Goal: Information Seeking & Learning: Learn about a topic

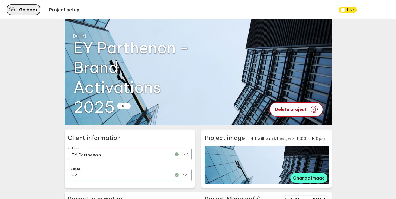
click at [18, 12] on button "Go back" at bounding box center [24, 9] width 34 height 11
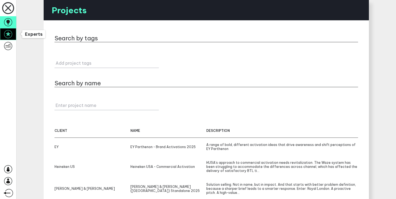
click at [11, 34] on icon at bounding box center [8, 34] width 8 height 8
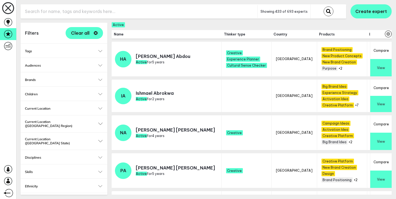
click at [86, 14] on input "text" at bounding box center [139, 11] width 237 height 13
type input "health and wellness"
click at [324, 7] on button "submit" at bounding box center [329, 12] width 10 height 10
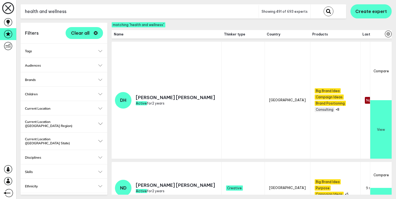
scroll to position [130, 0]
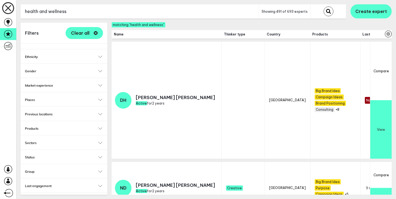
click at [101, 150] on div "Status Active Archived Inactive" at bounding box center [64, 157] width 87 height 14
click at [100, 155] on button "Status" at bounding box center [64, 157] width 78 height 4
click at [34, 163] on label "Active" at bounding box center [64, 165] width 78 height 5
click at [30, 163] on input "Active" at bounding box center [27, 165] width 5 height 5
checkbox input "true"
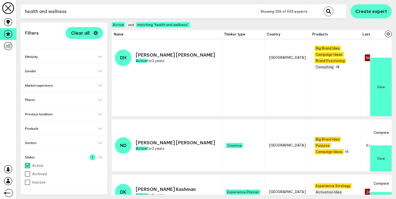
scroll to position [39, 0]
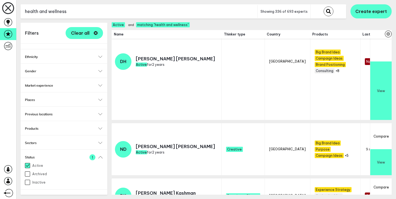
click at [383, 149] on button "View" at bounding box center [380, 162] width 21 height 26
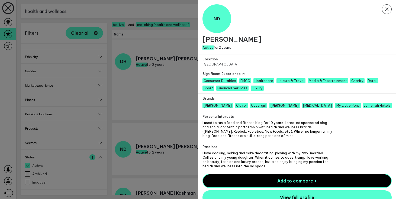
scroll to position [5, 0]
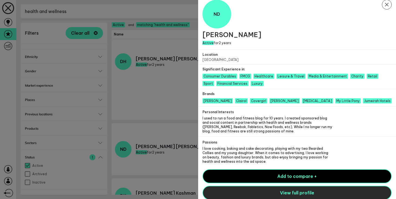
click at [269, 193] on button "View full profile" at bounding box center [297, 193] width 189 height 14
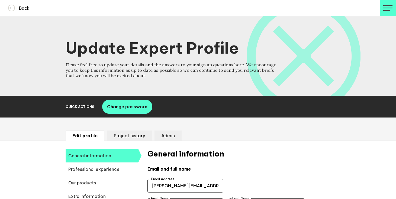
select select "20252"
select select "19085"
select select "14724"
select select "17642"
select select "14666"
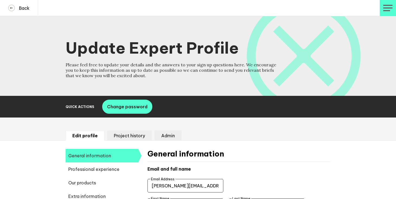
click at [188, 140] on ul "Edit profile Project history Admin" at bounding box center [198, 136] width 265 height 10
click at [119, 167] on span "Professional experience" at bounding box center [102, 170] width 73 height 14
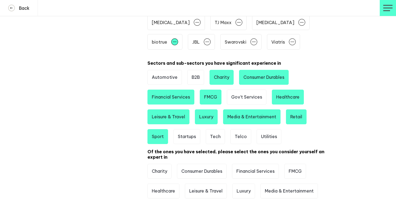
scroll to position [113, 0]
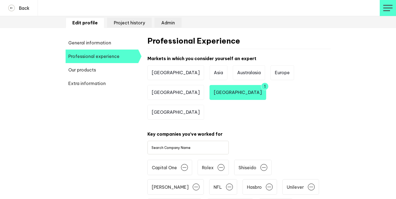
click at [116, 86] on span "Extra information" at bounding box center [102, 84] width 73 height 14
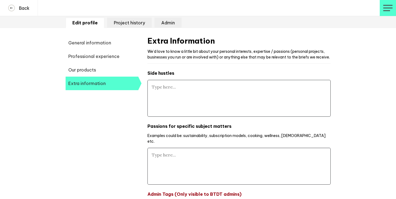
type textarea "I used to run a food and fitness blog for 10 years. I created sponsored blog an…"
type textarea "I love cooking, baking and cake decorating, playing with my two Bearded Collies…"
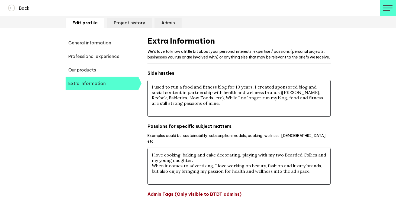
drag, startPoint x: 265, startPoint y: 99, endPoint x: 183, endPoint y: 105, distance: 82.6
click at [183, 105] on textarea "I used to run a food and fitness blog for 10 years. I created sponsored blog an…" at bounding box center [238, 98] width 183 height 37
click at [339, 114] on div "Back DJANGO LOGOUT DJANGO LOGOUT Update Expert Profile Please feel free to upda…" at bounding box center [198, 73] width 396 height 373
click at [25, 6] on h4 "Back" at bounding box center [22, 7] width 15 height 5
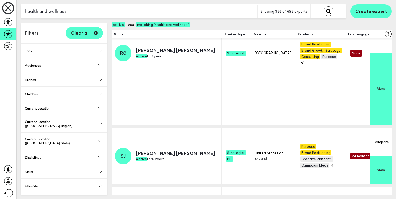
scroll to position [244, 0]
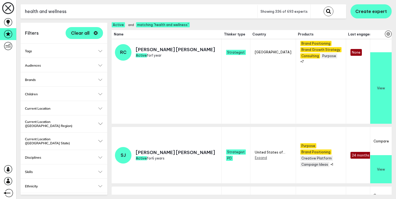
click at [101, 156] on button "Disciplines" at bounding box center [64, 158] width 78 height 4
click at [102, 156] on button "Disciplines" at bounding box center [64, 158] width 78 height 4
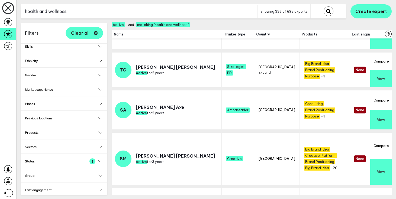
scroll to position [406, 0]
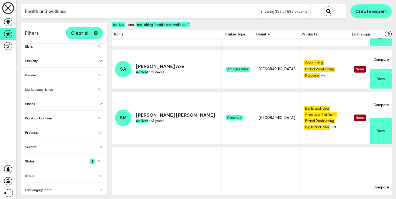
click at [384, 123] on button "View" at bounding box center [380, 131] width 21 height 26
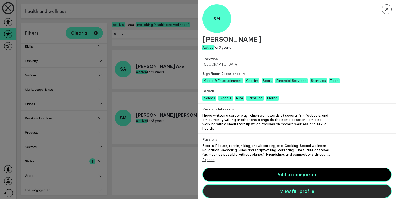
click at [270, 188] on button "View full profile" at bounding box center [297, 191] width 189 height 14
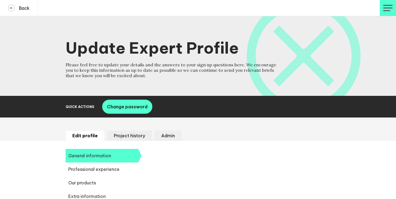
select select "20252"
select select "19085"
select select "12639"
select select "14188"
select select "14666"
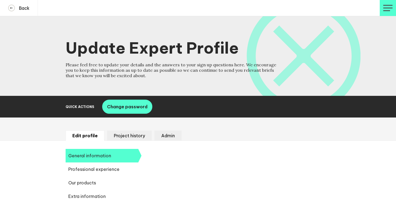
select select "14724"
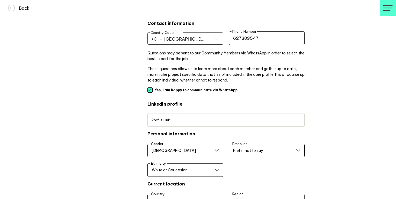
scroll to position [23, 0]
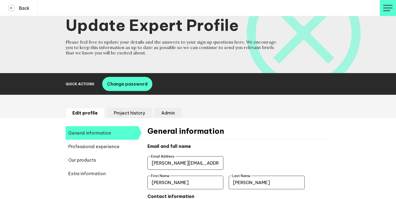
click at [98, 169] on span "Extra information" at bounding box center [102, 174] width 73 height 14
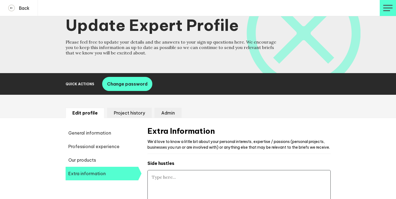
type textarea "I have written a screenplay, which won awards at several film festivals, and am…"
type textarea "Sports: Pilates, tennis, hiking, snowboarding, etc. Cooking. Sexual wellness. E…"
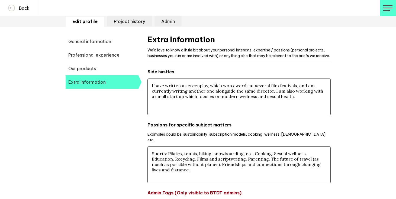
scroll to position [115, 0]
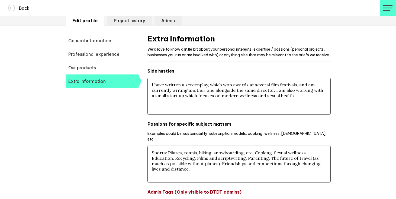
click at [93, 66] on span "Our products" at bounding box center [102, 68] width 73 height 14
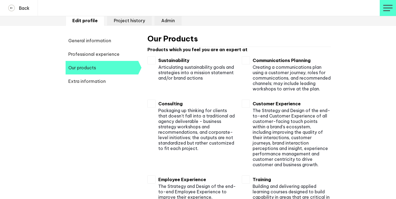
click at [95, 54] on span "Professional experience" at bounding box center [102, 54] width 73 height 14
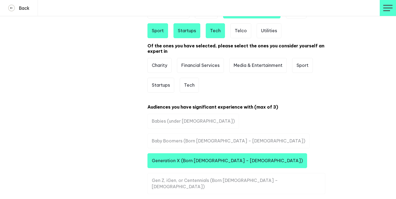
scroll to position [0, 0]
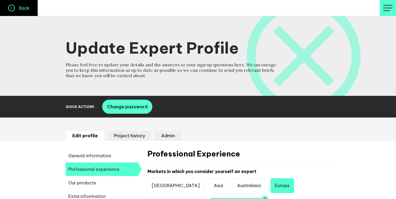
click at [12, 13] on button "Back" at bounding box center [19, 8] width 38 height 16
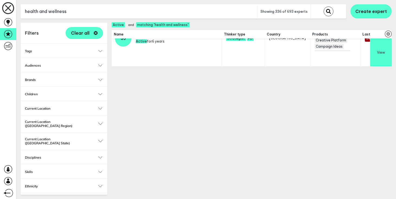
scroll to position [388, 0]
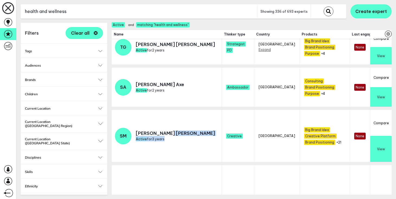
drag, startPoint x: 178, startPoint y: 124, endPoint x: 151, endPoint y: 123, distance: 27.7
click at [151, 123] on td "SM [PERSON_NAME] Active for 3 years" at bounding box center [167, 137] width 110 height 55
click at [151, 131] on p "Simone Moessinger" at bounding box center [175, 133] width 79 height 5
drag, startPoint x: 136, startPoint y: 124, endPoint x: 178, endPoint y: 123, distance: 41.2
click at [178, 123] on td "SM Simone Moessinger Active for 3 years" at bounding box center [167, 137] width 110 height 55
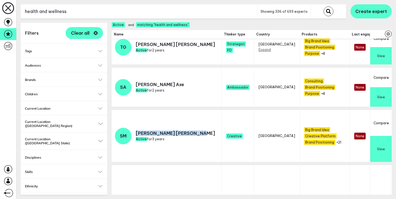
copy p "Simone Moessinger"
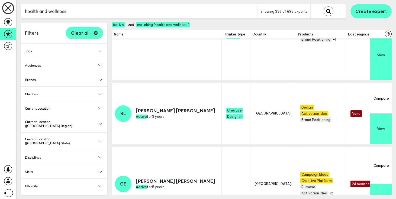
scroll to position [1694, 0]
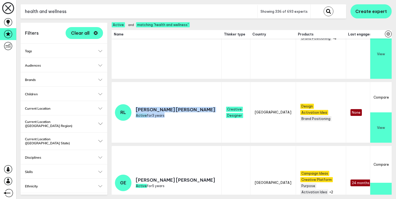
drag, startPoint x: 165, startPoint y: 95, endPoint x: 136, endPoint y: 95, distance: 29.0
click at [136, 95] on td "RL Renée Lam Active for 3 years" at bounding box center [167, 114] width 110 height 64
click at [136, 107] on p "Renée Lam" at bounding box center [175, 109] width 79 height 5
drag, startPoint x: 136, startPoint y: 97, endPoint x: 160, endPoint y: 98, distance: 23.9
click at [160, 107] on p "Renée Lam" at bounding box center [175, 109] width 79 height 5
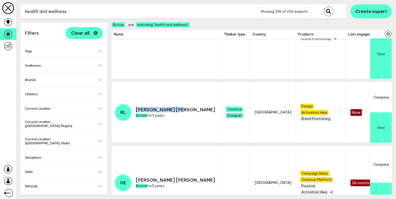
copy p "Renée Lam"
click at [381, 115] on button "View" at bounding box center [380, 128] width 21 height 30
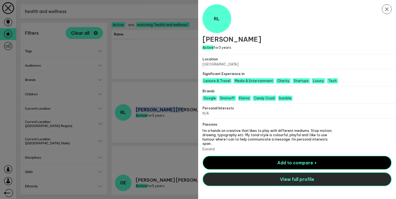
click at [329, 182] on button "View full profile" at bounding box center [297, 179] width 189 height 14
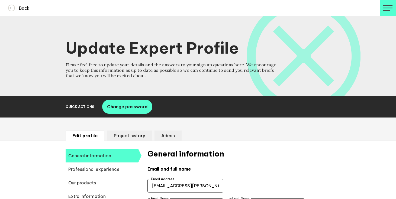
select select "20252"
select select "12639"
select select "12654"
select select "14666"
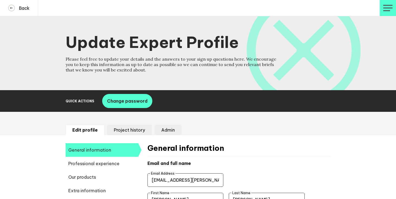
click at [79, 189] on span "Extra information" at bounding box center [102, 191] width 73 height 14
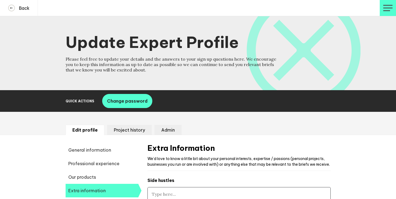
type textarea "I'm a hands on creative that likes to play with different mediums. Stop motion,…"
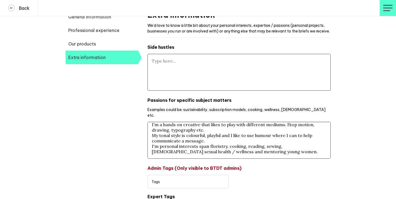
scroll to position [140, 0]
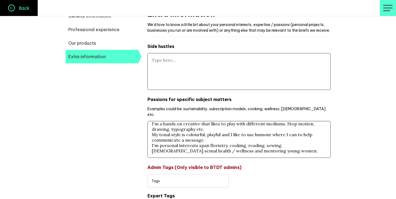
click at [16, 4] on button "Back" at bounding box center [19, 8] width 38 height 16
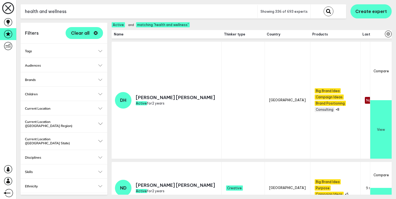
click at [99, 109] on button "Current Location" at bounding box center [64, 109] width 78 height 4
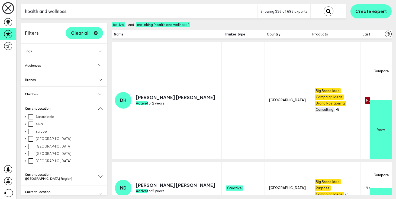
click at [31, 131] on input "Europe" at bounding box center [30, 131] width 5 height 5
checkbox input "true"
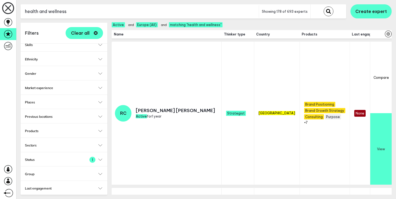
scroll to position [182, 0]
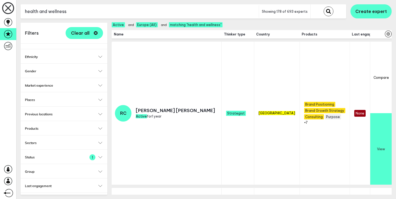
click at [99, 170] on h2 "Group" at bounding box center [64, 172] width 78 height 4
click at [101, 193] on div "Thinker type Select... Select..." at bounding box center [64, 200] width 87 height 14
click at [101, 198] on button "Thinker type" at bounding box center [64, 200] width 78 height 4
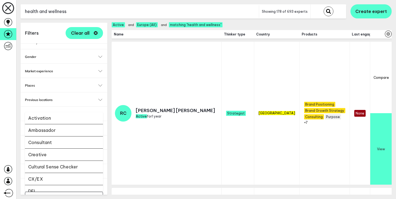
click at [71, 194] on input "Select..." at bounding box center [61, 197] width 64 height 6
click at [64, 150] on li "Creative" at bounding box center [64, 155] width 78 height 12
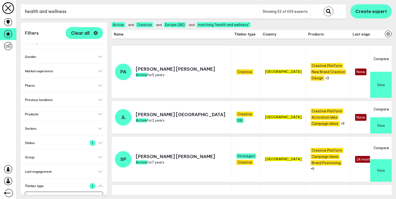
scroll to position [1209, 0]
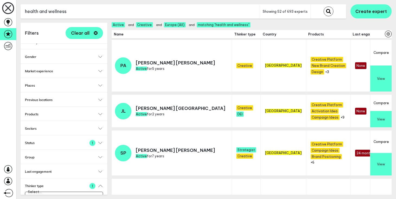
click at [387, 111] on button "View" at bounding box center [380, 119] width 21 height 16
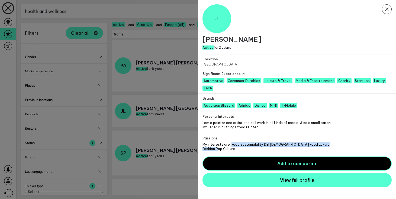
drag, startPoint x: 229, startPoint y: 138, endPoint x: 274, endPoint y: 144, distance: 44.6
click at [274, 144] on div "Passions My interests are: Food Sustainability DEI LGBTQIA+ Food Luxury Fashion…" at bounding box center [297, 142] width 198 height 21
drag, startPoint x: 203, startPoint y: 40, endPoint x: 285, endPoint y: 43, distance: 82.2
click at [285, 43] on h1 "Jens Ulrich Lützenkirchen" at bounding box center [297, 39] width 189 height 8
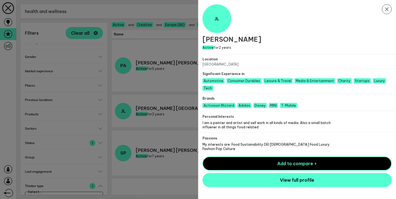
copy h1 "Jens Ulrich Lützenkirchen"
click at [186, 25] on div at bounding box center [198, 99] width 396 height 199
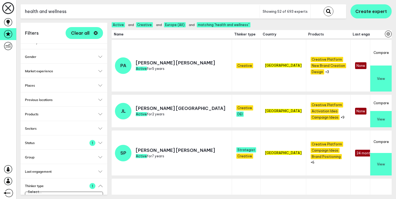
click at [184, 6] on input "health and wellness" at bounding box center [140, 11] width 239 height 13
click at [324, 7] on button "submit" at bounding box center [329, 12] width 10 height 10
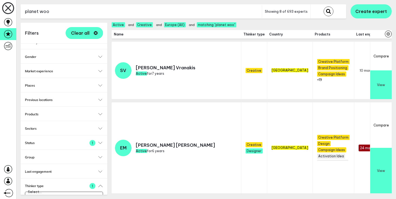
click at [92, 11] on input "planet woo" at bounding box center [141, 11] width 241 height 13
paste input "Fabiana Fiaming"
type input "Fabiana Fiamingo"
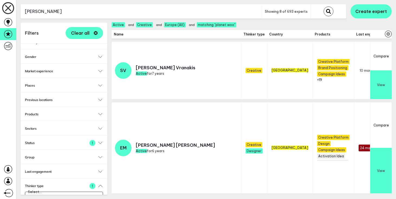
click at [324, 7] on button "submit" at bounding box center [329, 12] width 10 height 10
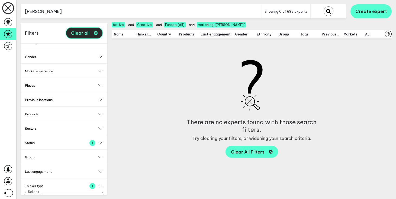
click at [95, 36] on button "Clear all" at bounding box center [84, 33] width 37 height 12
checkbox input "false"
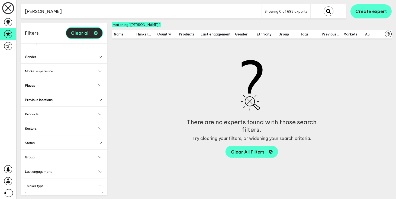
click at [95, 35] on button "Clear all" at bounding box center [84, 33] width 37 height 12
drag, startPoint x: 43, startPoint y: 11, endPoint x: 135, endPoint y: 7, distance: 92.0
click at [135, 7] on input "Fabiana Fiamingo" at bounding box center [141, 11] width 241 height 13
click at [324, 7] on button "submit" at bounding box center [329, 12] width 10 height 10
click at [73, 7] on input "Fiamingo" at bounding box center [141, 11] width 241 height 13
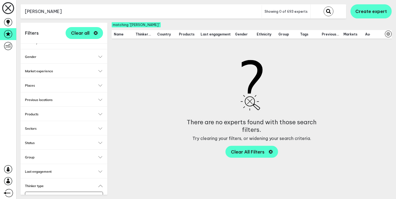
click at [73, 7] on input "Fiamingo" at bounding box center [141, 11] width 241 height 13
click at [324, 7] on button "submit" at bounding box center [329, 12] width 10 height 10
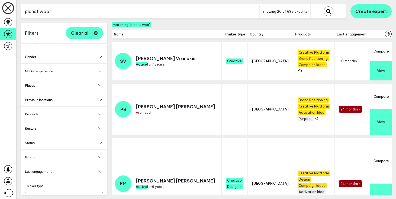
click at [381, 75] on button "View" at bounding box center [380, 71] width 21 height 20
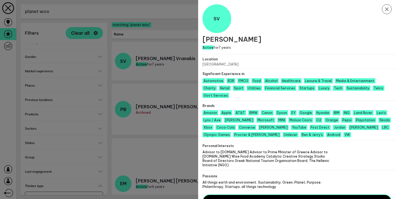
scroll to position [21, 0]
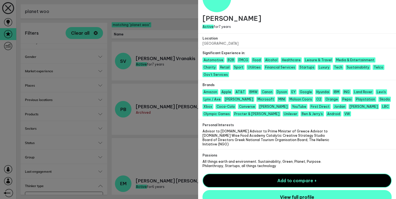
click at [174, 138] on div at bounding box center [198, 99] width 396 height 199
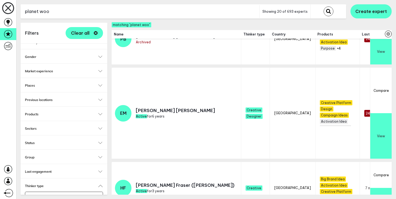
scroll to position [71, 0]
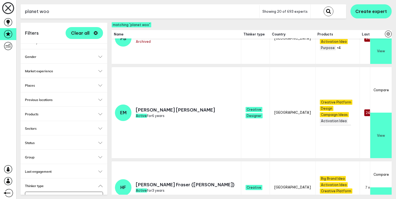
click at [88, 11] on input "planet woo" at bounding box center [140, 11] width 239 height 13
click at [324, 7] on button "submit" at bounding box center [329, 12] width 10 height 10
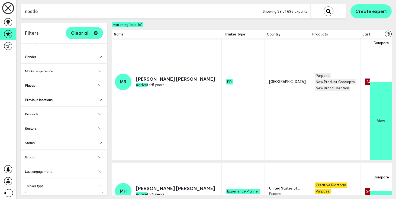
scroll to position [135, 0]
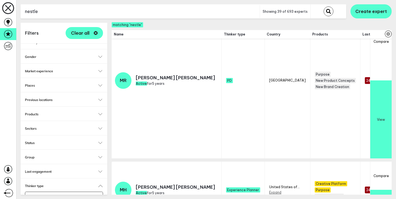
click at [102, 15] on input "nestle" at bounding box center [140, 11] width 239 height 13
type input "headspace"
click at [324, 7] on button "submit" at bounding box center [329, 12] width 10 height 10
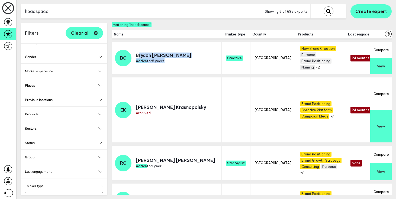
drag, startPoint x: 166, startPoint y: 54, endPoint x: 139, endPoint y: 54, distance: 27.1
click at [139, 54] on td "BG Brydon Gerus Active for 5 years" at bounding box center [167, 60] width 110 height 36
click at [139, 54] on p "Brydon Gerus" at bounding box center [163, 55] width 55 height 5
drag, startPoint x: 136, startPoint y: 54, endPoint x: 165, endPoint y: 55, distance: 29.8
click at [165, 55] on td "BG Brydon Gerus Active for 5 years" at bounding box center [167, 60] width 110 height 36
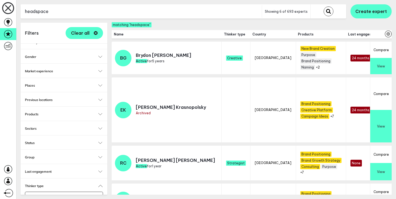
click at [165, 55] on td "BG Brydon Gerus Active for 5 years" at bounding box center [167, 60] width 110 height 36
drag, startPoint x: 164, startPoint y: 55, endPoint x: 137, endPoint y: 54, distance: 27.7
click at [137, 54] on p "Brydon Gerus" at bounding box center [163, 55] width 55 height 5
copy p "Brydon Gerus"
click at [97, 30] on button "Clear all" at bounding box center [84, 33] width 37 height 12
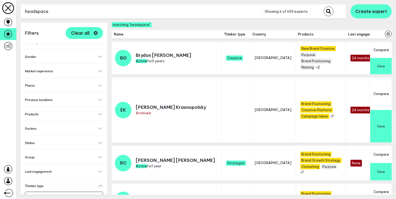
click at [52, 96] on div "Previous locations Select... Select..." at bounding box center [64, 99] width 87 height 14
click at [46, 83] on h2 "Places" at bounding box center [64, 85] width 78 height 4
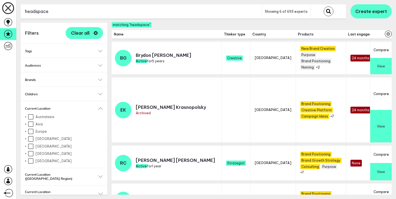
click at [27, 131] on div at bounding box center [26, 132] width 4 height 2
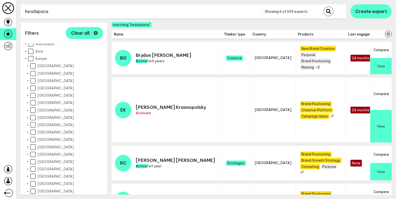
scroll to position [73, 0]
click at [33, 154] on input "[GEOGRAPHIC_DATA]" at bounding box center [32, 154] width 5 height 5
checkbox input "true"
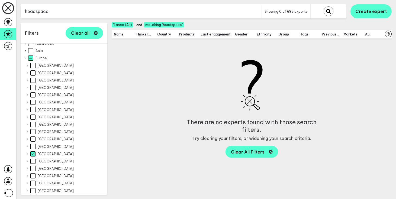
click at [69, 15] on input "headspace" at bounding box center [141, 11] width 241 height 13
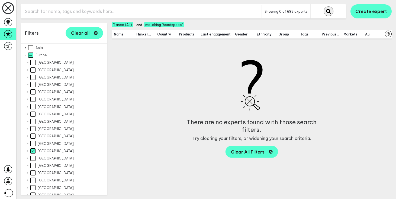
click at [332, 7] on button "submit" at bounding box center [329, 12] width 10 height 10
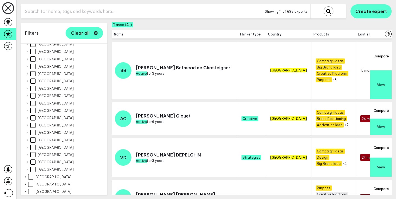
scroll to position [403, 0]
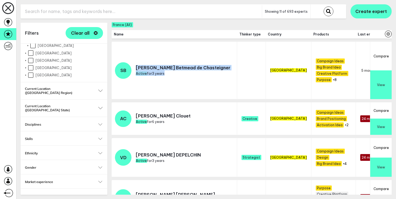
drag, startPoint x: 137, startPoint y: 68, endPoint x: 201, endPoint y: 68, distance: 64.5
click at [201, 68] on td "SB Saul Betmead de Chasteigner Active for 3 years" at bounding box center [175, 72] width 126 height 61
drag, startPoint x: 200, startPoint y: 68, endPoint x: 136, endPoint y: 66, distance: 63.5
click at [136, 66] on p "Saul Betmead de Chasteigner" at bounding box center [183, 67] width 95 height 5
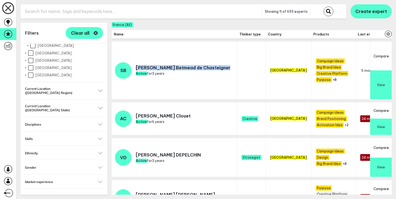
copy p "Saul Betmead de Chasteigner"
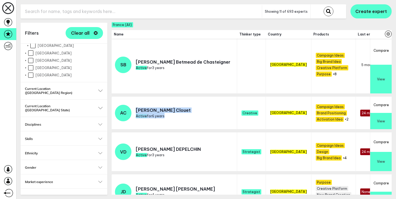
drag, startPoint x: 169, startPoint y: 110, endPoint x: 135, endPoint y: 110, distance: 34.4
click at [135, 110] on td "AC Anthony Clouet Active for 6 years" at bounding box center [175, 115] width 126 height 36
click at [135, 110] on div "AC Anthony Clouet Active for 6 years" at bounding box center [153, 113] width 76 height 17
drag, startPoint x: 137, startPoint y: 110, endPoint x: 169, endPoint y: 110, distance: 31.7
click at [169, 110] on p "Anthony Clouet" at bounding box center [163, 110] width 55 height 5
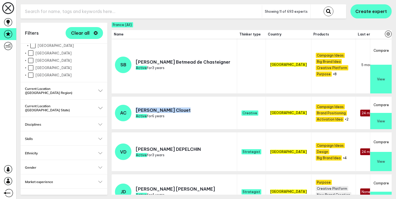
copy p "Anthony Clouet"
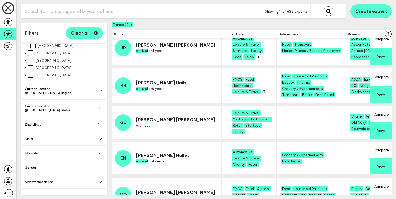
scroll to position [0, 475]
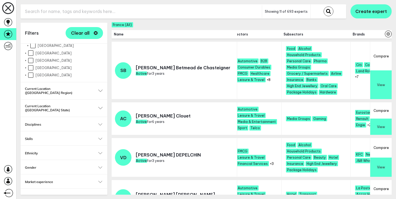
click at [374, 125] on button "View" at bounding box center [380, 127] width 21 height 16
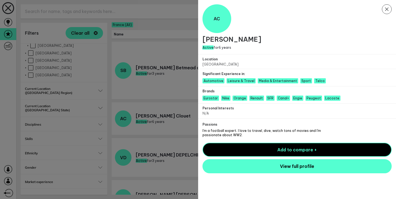
click at [179, 107] on div at bounding box center [198, 99] width 396 height 199
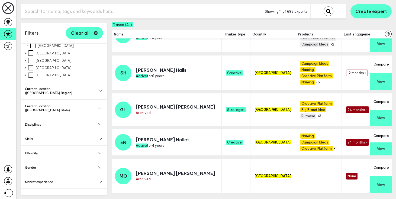
scroll to position [163, 0]
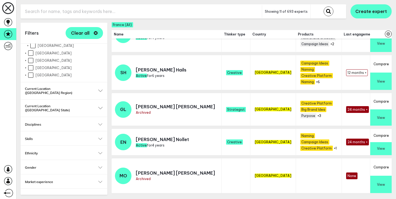
click at [372, 143] on button "View" at bounding box center [380, 148] width 21 height 13
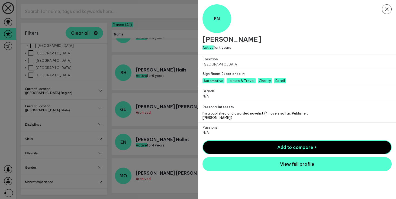
click at [185, 120] on div at bounding box center [198, 99] width 396 height 199
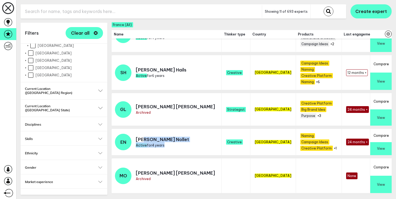
drag, startPoint x: 164, startPoint y: 134, endPoint x: 142, endPoint y: 134, distance: 22.2
click at [142, 134] on td "EN Estelle Nollet Active for 4 years" at bounding box center [167, 144] width 110 height 30
click at [142, 137] on p "Estelle Nollet" at bounding box center [162, 139] width 53 height 5
drag, startPoint x: 136, startPoint y: 135, endPoint x: 163, endPoint y: 133, distance: 27.7
click at [163, 137] on p "Estelle Nollet" at bounding box center [162, 139] width 53 height 5
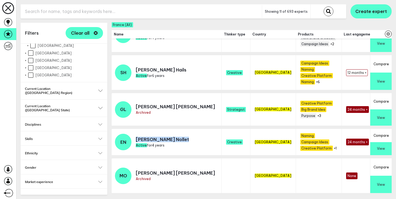
copy p "Estelle Nollet"
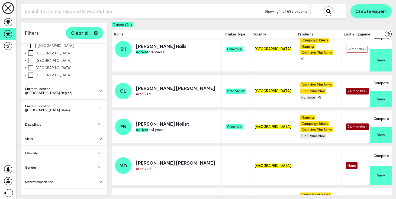
scroll to position [190, 0]
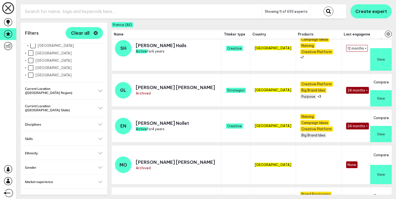
click at [384, 133] on button "View" at bounding box center [380, 134] width 21 height 16
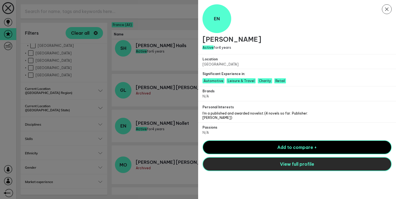
click at [266, 159] on button "View full profile" at bounding box center [297, 164] width 189 height 14
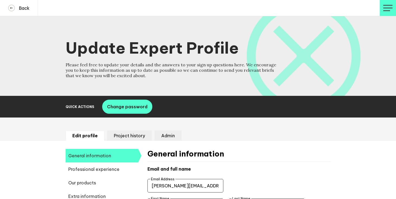
select select "20252"
select select "19085"
select select "10937"
select select "8851"
select select "12654"
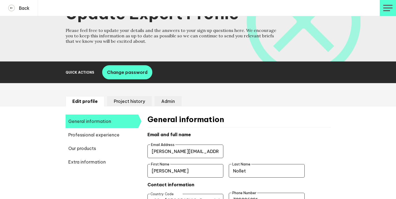
scroll to position [18, 0]
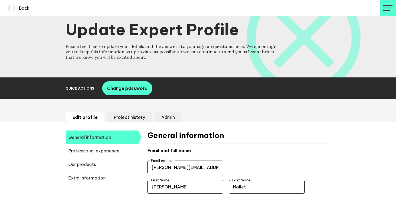
click at [112, 152] on span "Professional experience" at bounding box center [102, 151] width 73 height 14
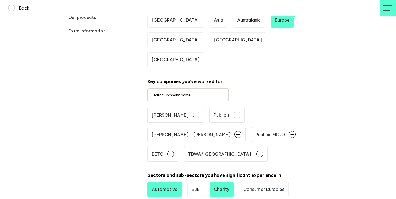
scroll to position [84, 0]
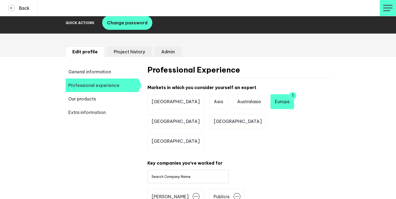
click at [139, 52] on li "Project history" at bounding box center [129, 52] width 45 height 10
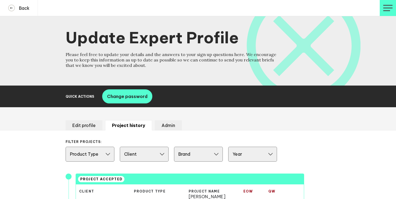
scroll to position [0, 0]
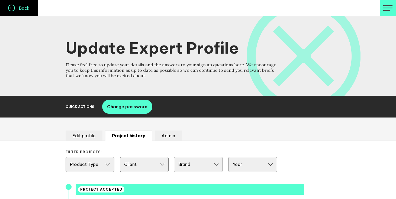
click at [18, 1] on button "Back" at bounding box center [19, 8] width 38 height 16
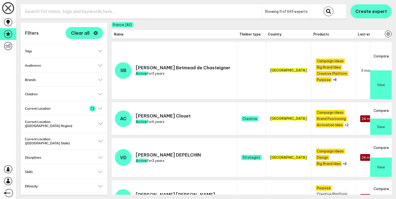
click at [73, 108] on h2 "Current Location" at bounding box center [64, 109] width 78 height 4
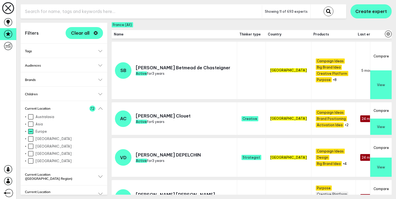
click at [31, 131] on input "Europe" at bounding box center [30, 131] width 5 height 5
click at [28, 131] on input "Europe" at bounding box center [30, 131] width 5 height 5
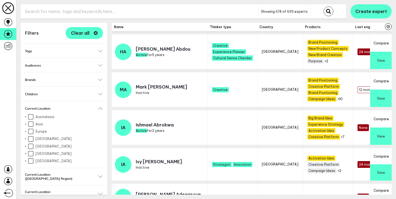
click at [31, 132] on input "Europe" at bounding box center [30, 131] width 5 height 5
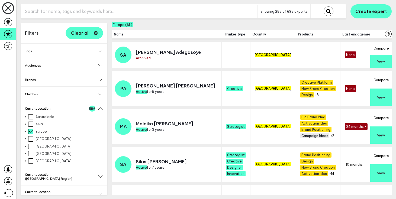
click at [27, 132] on div at bounding box center [26, 132] width 4 height 2
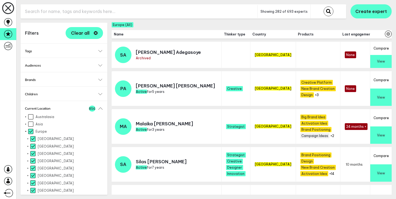
click at [31, 131] on input "Europe" at bounding box center [30, 131] width 5 height 5
checkbox input "false"
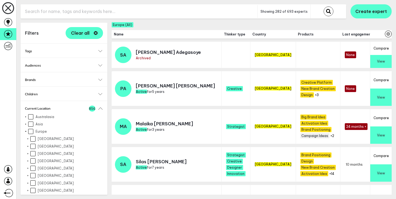
checkbox input "false"
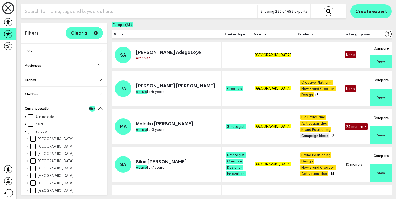
checkbox input "false"
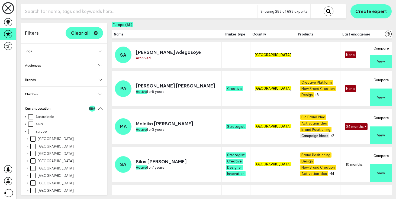
checkbox input "false"
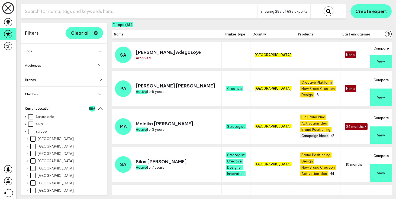
checkbox input "false"
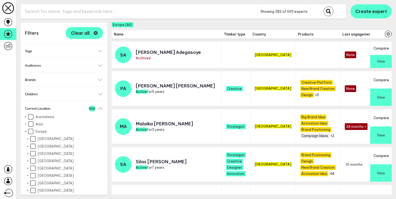
checkbox input "false"
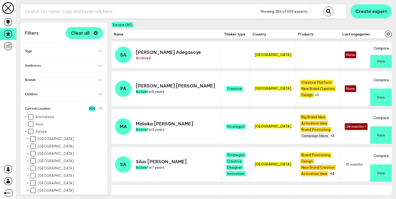
checkbox input "false"
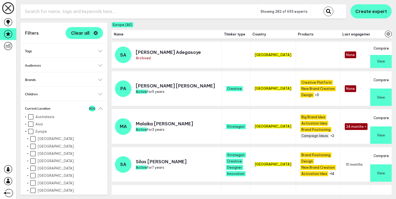
checkbox input "false"
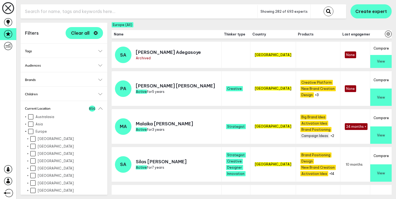
checkbox input "false"
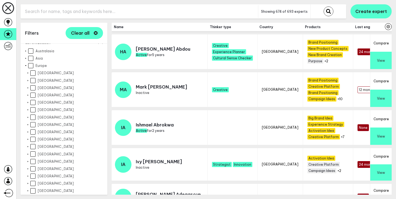
scroll to position [68, 0]
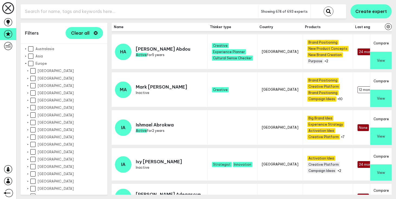
click at [33, 164] on input "[GEOGRAPHIC_DATA]" at bounding box center [32, 166] width 5 height 5
checkbox input "true"
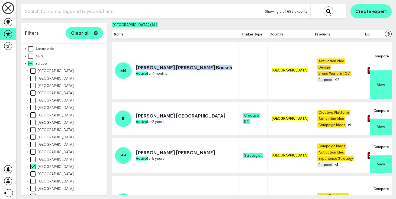
drag, startPoint x: 136, startPoint y: 68, endPoint x: 179, endPoint y: 66, distance: 42.6
click at [179, 66] on p "Elisa Amelia Bausch" at bounding box center [184, 67] width 96 height 5
copy p "Elisa Amelia Bausch"
click at [113, 7] on input "text" at bounding box center [141, 11] width 241 height 13
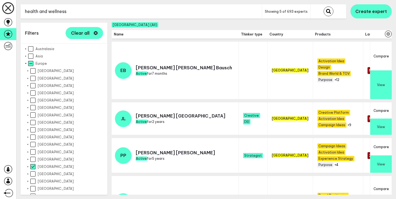
type input "health and wellness"
click at [324, 7] on button "submit" at bounding box center [329, 12] width 10 height 10
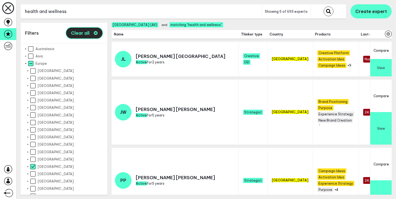
click at [86, 37] on button "Clear all" at bounding box center [84, 33] width 37 height 12
checkbox input "false"
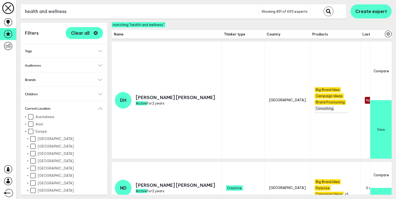
click at [101, 108] on button "Current Location" at bounding box center [64, 109] width 78 height 4
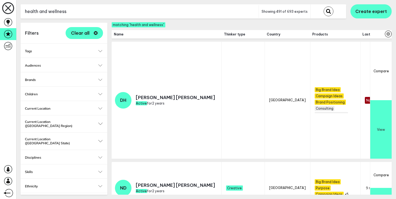
scroll to position [130, 0]
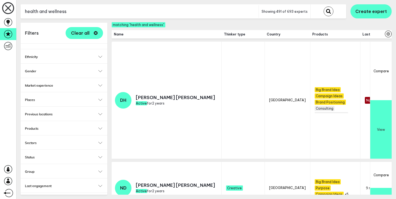
click at [50, 198] on h2 "Thinker type" at bounding box center [64, 200] width 78 height 4
click at [47, 194] on input "Select..." at bounding box center [61, 197] width 64 height 6
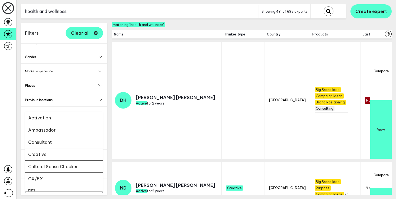
click at [51, 149] on li "Creative" at bounding box center [64, 155] width 78 height 12
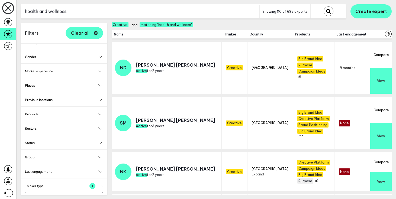
click at [385, 128] on button "View" at bounding box center [380, 136] width 21 height 26
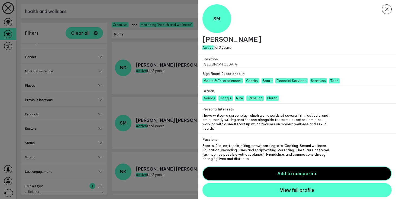
click at [166, 133] on div at bounding box center [198, 99] width 396 height 199
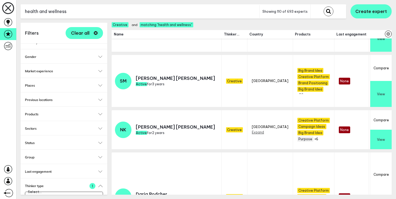
scroll to position [42, 0]
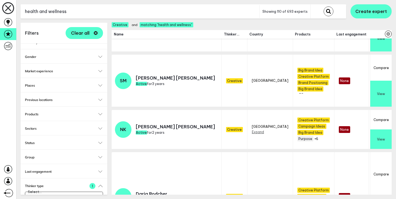
click at [383, 130] on button "View" at bounding box center [380, 140] width 21 height 20
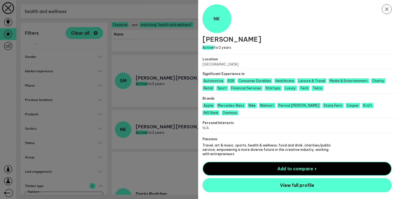
click at [156, 109] on div at bounding box center [198, 99] width 396 height 199
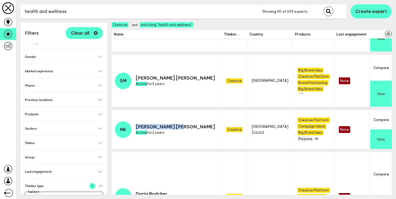
drag, startPoint x: 157, startPoint y: 115, endPoint x: 137, endPoint y: 115, distance: 20.1
click at [137, 124] on p "Nellie Kim" at bounding box center [175, 126] width 79 height 5
copy p "Nellie Kim"
click at [83, 5] on input "health and wellness" at bounding box center [140, 11] width 239 height 13
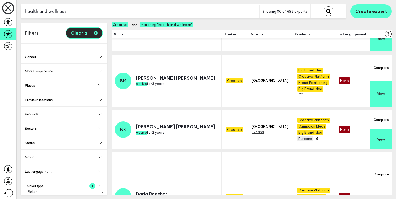
click at [95, 30] on button "Clear all" at bounding box center [84, 33] width 37 height 12
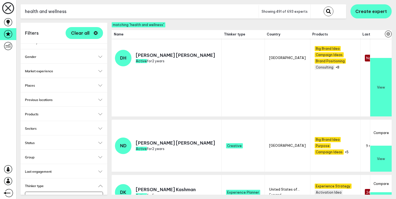
scroll to position [86, 0]
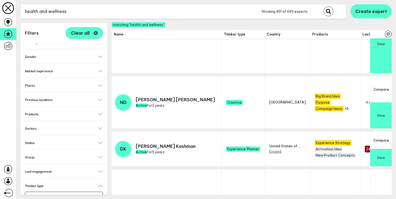
click at [84, 9] on input "health and wellness" at bounding box center [140, 11] width 238 height 13
click at [324, 7] on button "submit" at bounding box center [329, 12] width 10 height 10
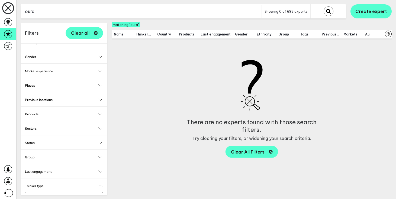
click at [112, 10] on input "oura" at bounding box center [141, 11] width 241 height 13
click at [324, 7] on button "submit" at bounding box center [329, 12] width 10 height 10
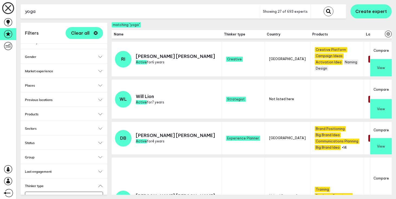
click at [377, 64] on button "View" at bounding box center [380, 67] width 21 height 17
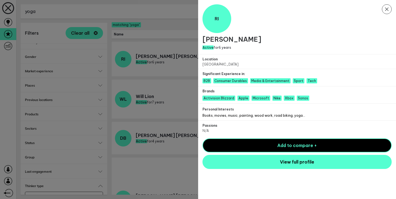
click at [161, 104] on div at bounding box center [198, 99] width 396 height 199
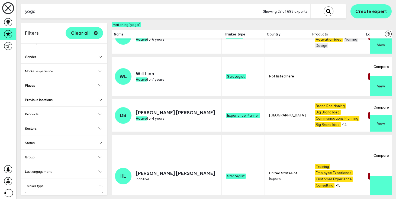
scroll to position [28, 0]
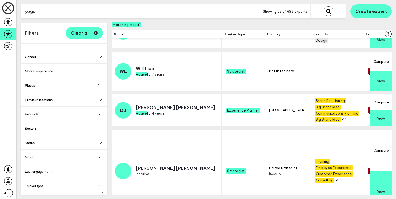
click at [104, 11] on input "yoga" at bounding box center [140, 11] width 239 height 13
click at [324, 7] on button "submit" at bounding box center [329, 12] width 10 height 10
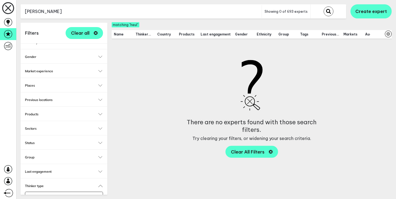
click at [324, 7] on button "submit" at bounding box center [329, 12] width 10 height 10
type input "h"
type input "vitamin"
click at [324, 7] on button "submit" at bounding box center [329, 12] width 10 height 10
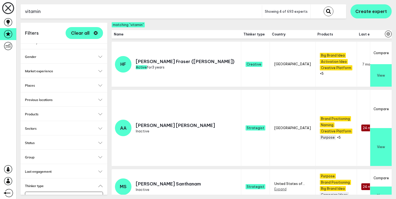
click at [382, 75] on button "View" at bounding box center [380, 75] width 21 height 23
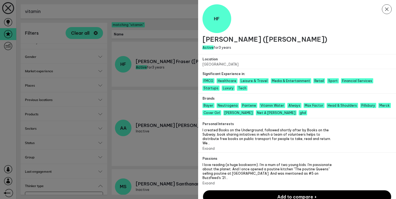
click at [223, 190] on button "Add to compare +" at bounding box center [297, 197] width 189 height 14
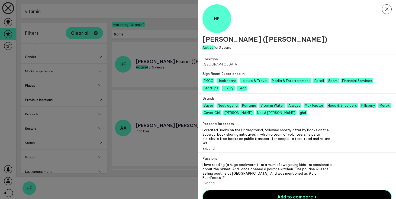
scroll to position [17, 0]
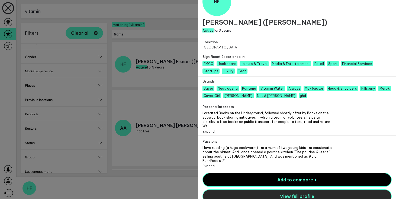
click at [252, 189] on button "View full profile" at bounding box center [297, 196] width 189 height 14
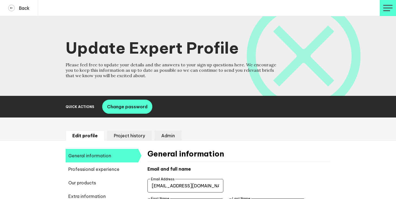
select select "20252"
select select "19085"
select select "14666"
select select "14724"
click at [169, 134] on li "Admin" at bounding box center [168, 136] width 27 height 10
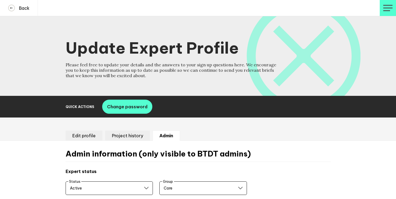
click at [90, 136] on li "Edit profile" at bounding box center [84, 136] width 37 height 10
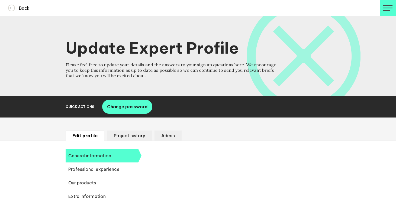
select select "20252"
select select "19085"
select select "14666"
select select "14724"
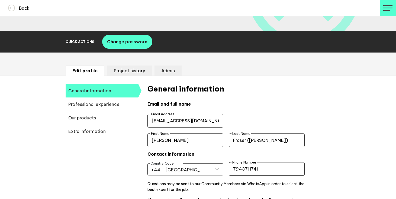
scroll to position [66, 0]
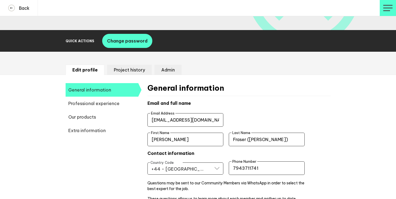
click at [102, 129] on span "Extra information" at bounding box center [102, 131] width 73 height 14
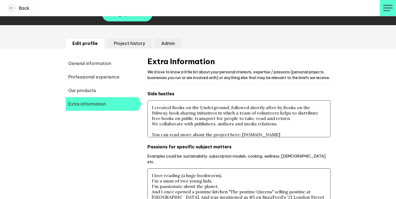
scroll to position [84, 0]
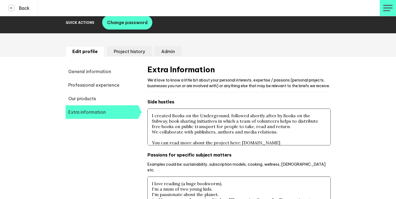
click at [104, 84] on span "Professional experience" at bounding box center [102, 85] width 73 height 14
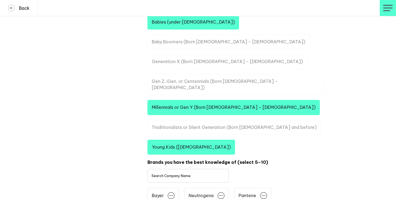
scroll to position [585, 0]
